Goal: Task Accomplishment & Management: Use online tool/utility

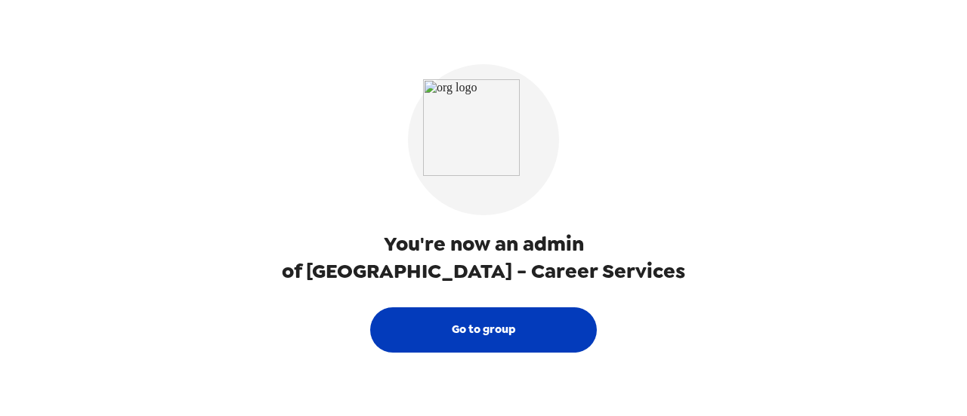
click at [493, 327] on button "Go to group" at bounding box center [483, 329] width 227 height 45
